Goal: Task Accomplishment & Management: Complete application form

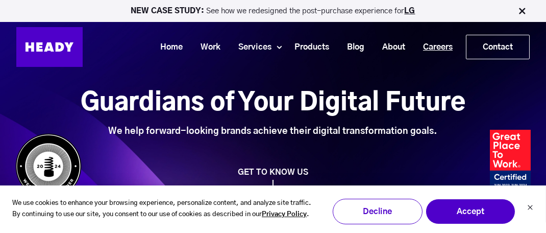
click at [431, 48] on link "Careers" at bounding box center [433, 47] width 47 height 19
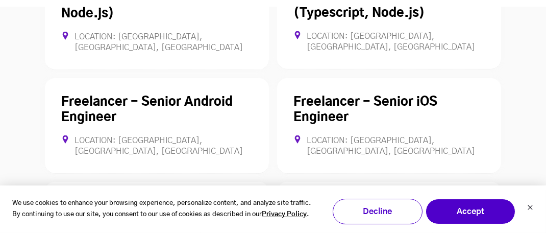
scroll to position [3362, 0]
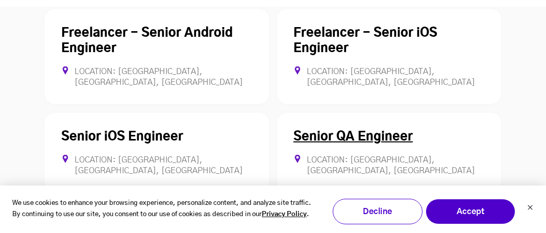
click at [342, 131] on link "Senior QA Engineer" at bounding box center [352, 137] width 119 height 12
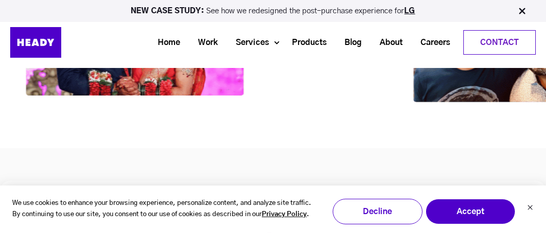
scroll to position [830, 0]
